Goal: Check status

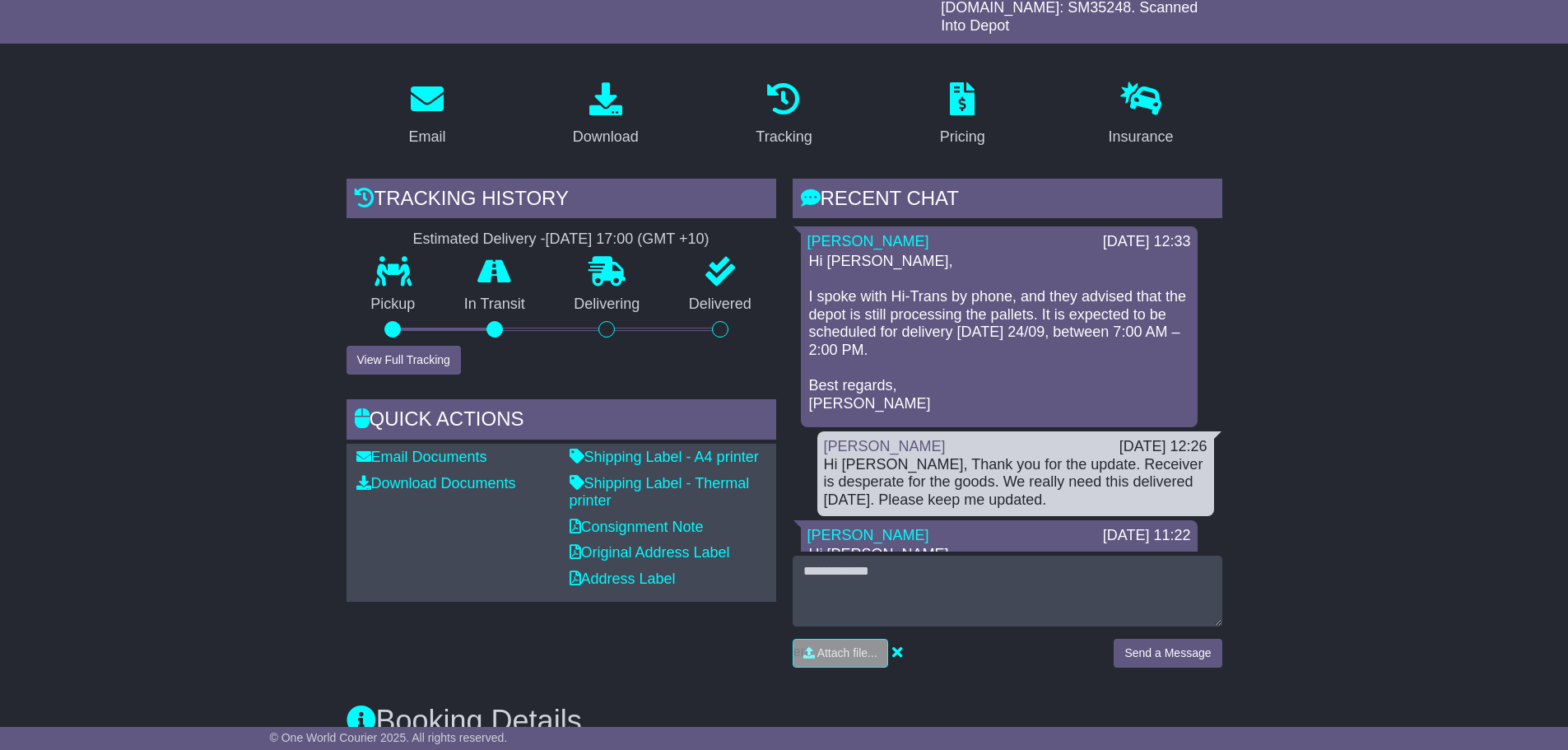
click at [902, 310] on p "Hi Tim, I spoke with Hi-Trans by phone, and they advised that the depot is stil…" at bounding box center [999, 333] width 381 height 160
drag, startPoint x: 864, startPoint y: 318, endPoint x: 957, endPoint y: 320, distance: 93.0
click at [866, 319] on p "Hi Tim, I spoke with Hi-Trans by phone, and they advised that the depot is stil…" at bounding box center [999, 333] width 381 height 160
click at [957, 320] on p "Hi Tim, I spoke with Hi-Trans by phone, and they advised that the depot is stil…" at bounding box center [999, 333] width 381 height 160
click at [961, 319] on p "Hi Tim, I spoke with Hi-Trans by phone, and they advised that the depot is stil…" at bounding box center [999, 333] width 381 height 160
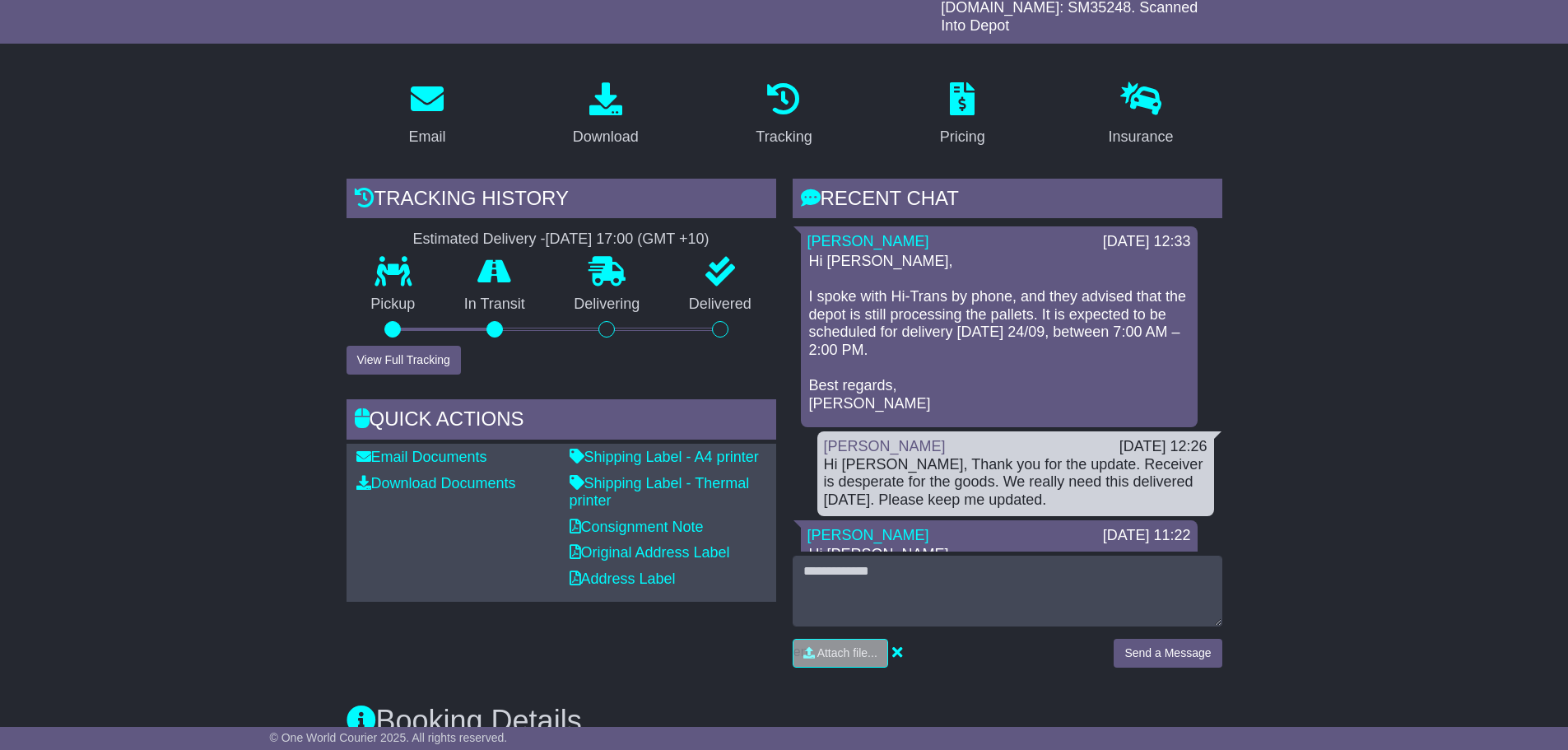
click at [1061, 319] on p "Hi Tim, I spoke with Hi-Trans by phone, and they advised that the depot is stil…" at bounding box center [999, 333] width 381 height 160
click at [914, 305] on p "Hi Tim, I spoke with Hi-Trans by phone, and they advised that the depot is stil…" at bounding box center [999, 333] width 381 height 160
click at [891, 310] on p "Hi Tim, I spoke with Hi-Trans by phone, and they advised that the depot is stil…" at bounding box center [999, 333] width 381 height 160
click at [890, 311] on p "Hi Tim, I spoke with Hi-Trans by phone, and they advised that the depot is stil…" at bounding box center [999, 333] width 381 height 160
drag, startPoint x: 881, startPoint y: 335, endPoint x: 805, endPoint y: 274, distance: 97.5
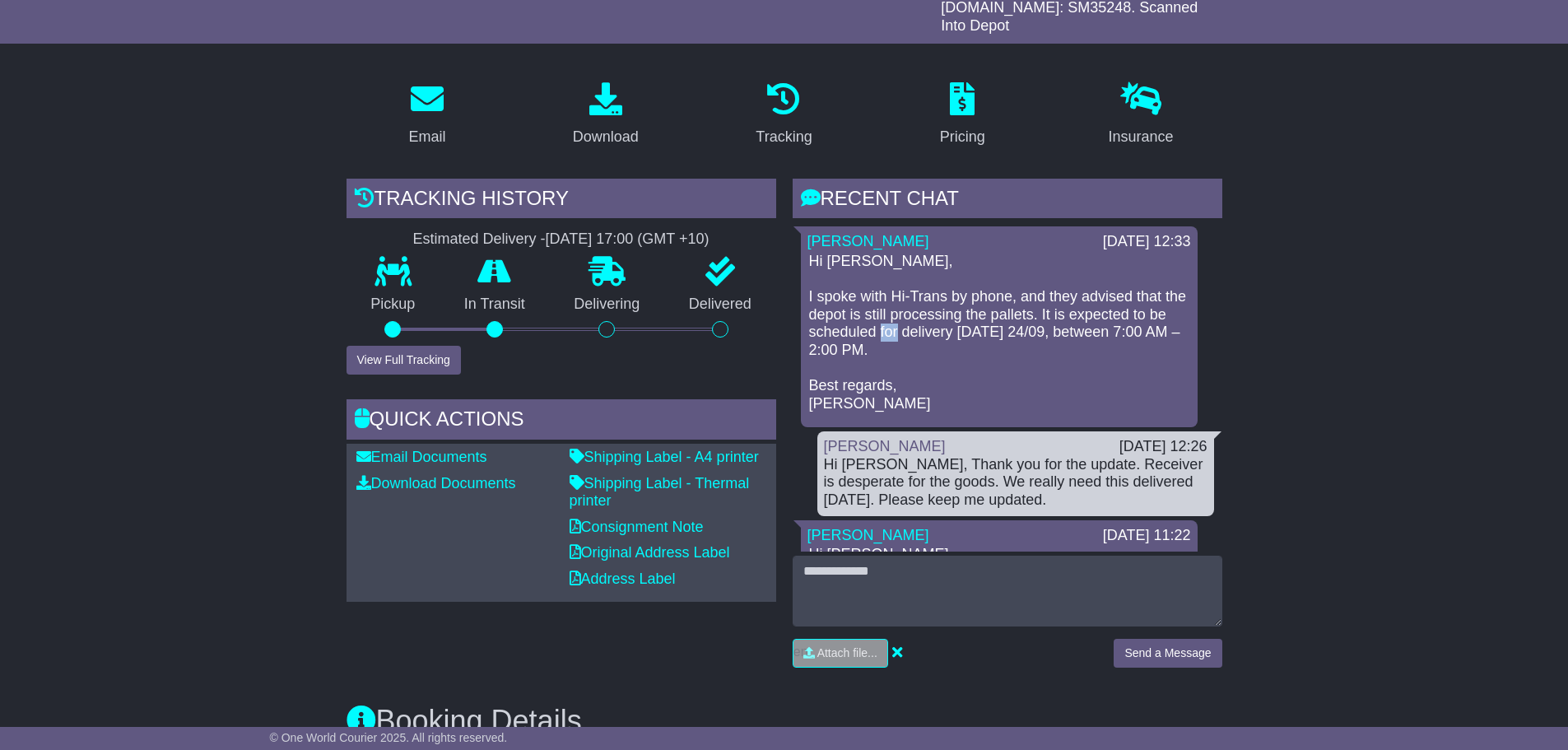
click at [805, 274] on div "Cristina Santos 23 Sep 2025 12:33 Hi Tim, I spoke with Hi-Trans by phone, and t…" at bounding box center [1000, 327] width 397 height 201
copy p "I spoke with Hi-Trans by phone, and they advised that the depot is still proces…"
